Goal: Transaction & Acquisition: Purchase product/service

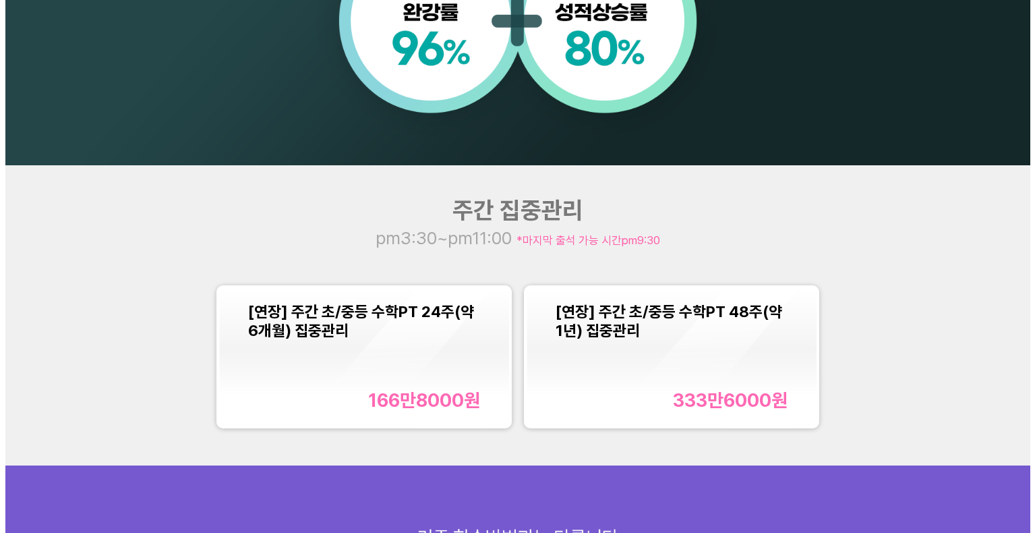
scroll to position [1348, 0]
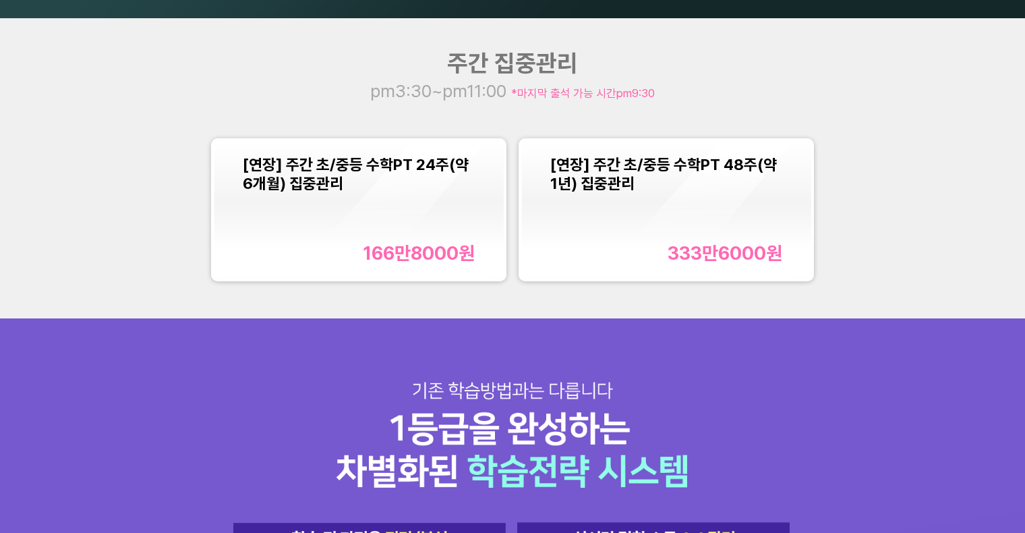
click at [241, 166] on div "[연장] 주간 초/중등 수학PT 24주(약 6개월) 집중관리 166만8000 원" at bounding box center [359, 210] width 290 height 138
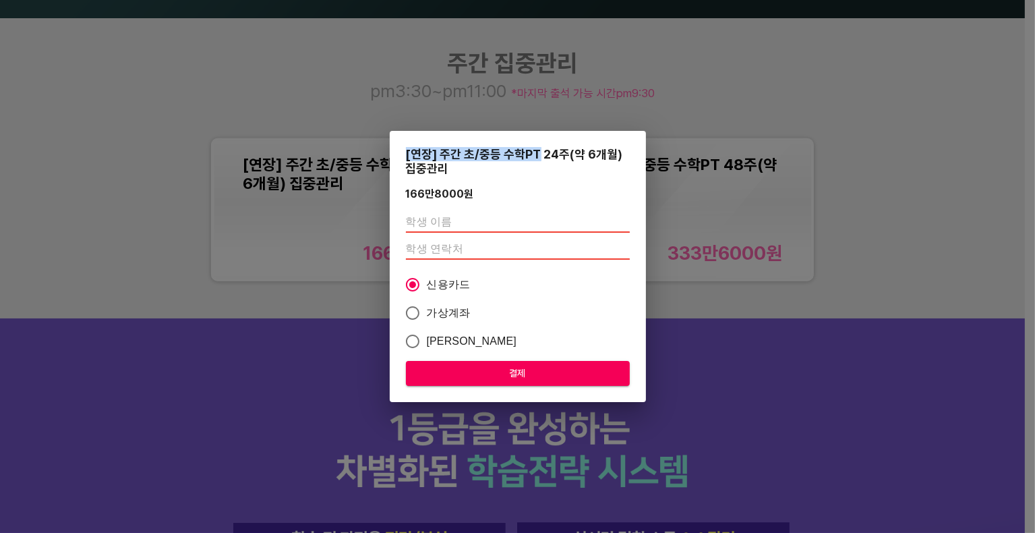
drag, startPoint x: 401, startPoint y: 155, endPoint x: 535, endPoint y: 160, distance: 134.3
click at [535, 160] on div "[연장] 주간 초/중등 수학PT 24주(약 6개월) 집중관리 166만8000 원 신용카드 가상계좌 카카오페이 결제" at bounding box center [518, 266] width 256 height 271
copy div "[연장] 주간 초/중등 수학PT"
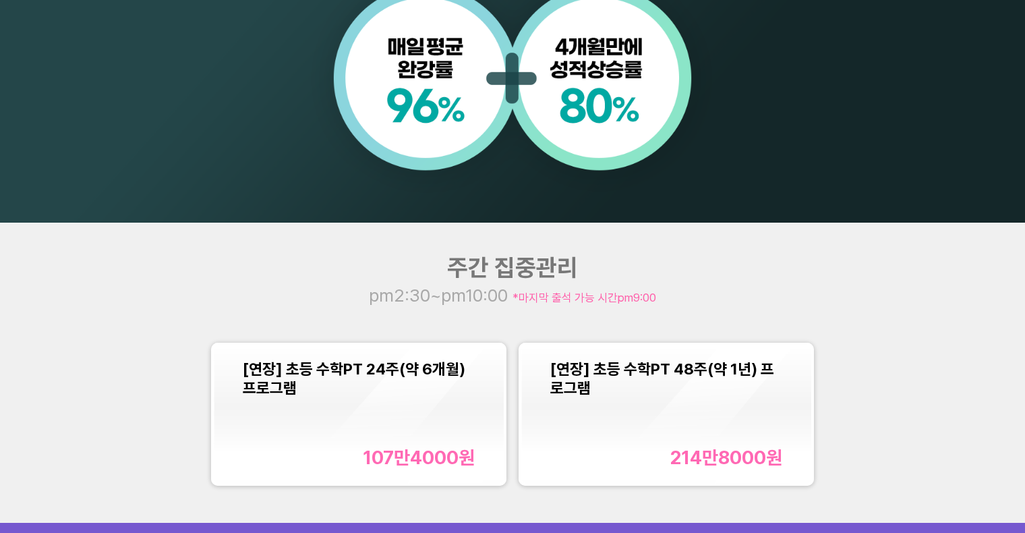
scroll to position [1348, 0]
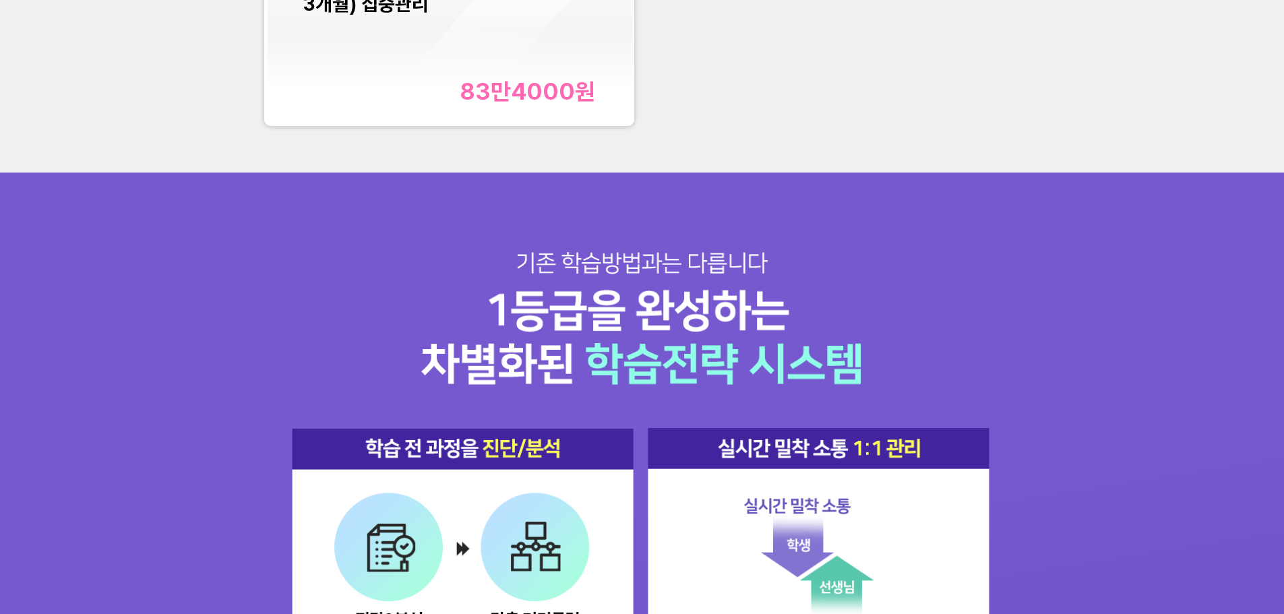
scroll to position [1677, 0]
